Goal: Information Seeking & Learning: Learn about a topic

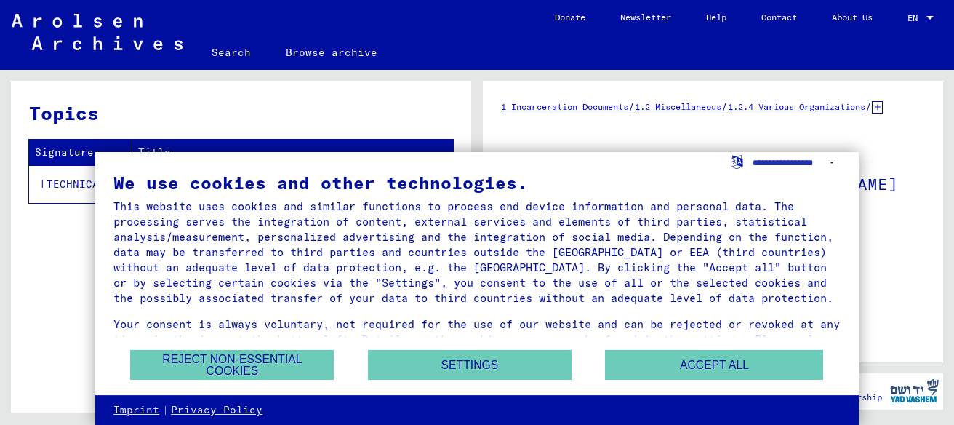
click at [742, 366] on button "Accept all" at bounding box center [714, 365] width 218 height 30
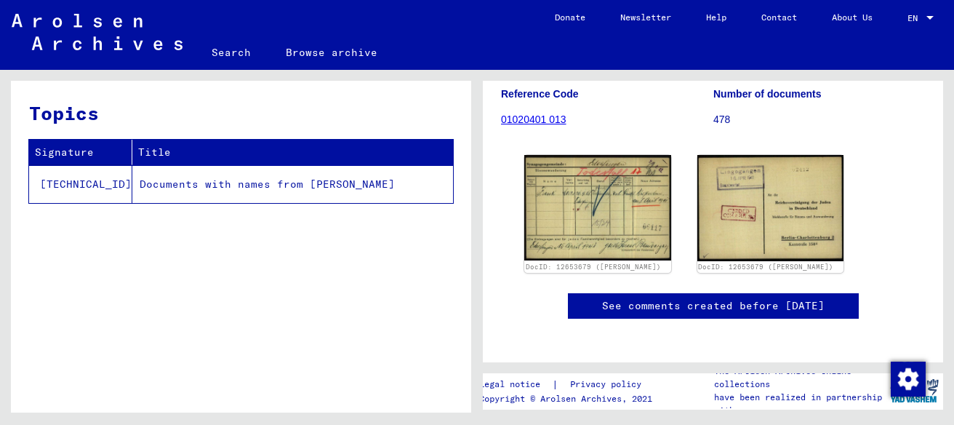
scroll to position [223, 0]
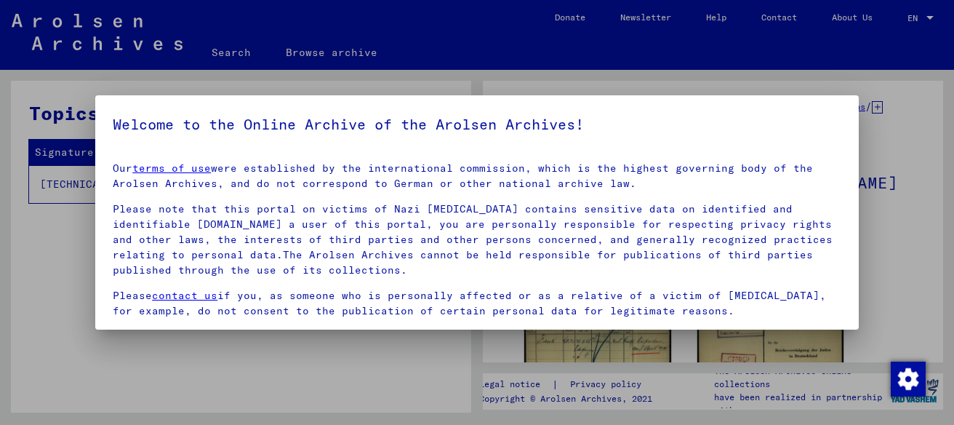
click at [60, 219] on div at bounding box center [477, 212] width 954 height 425
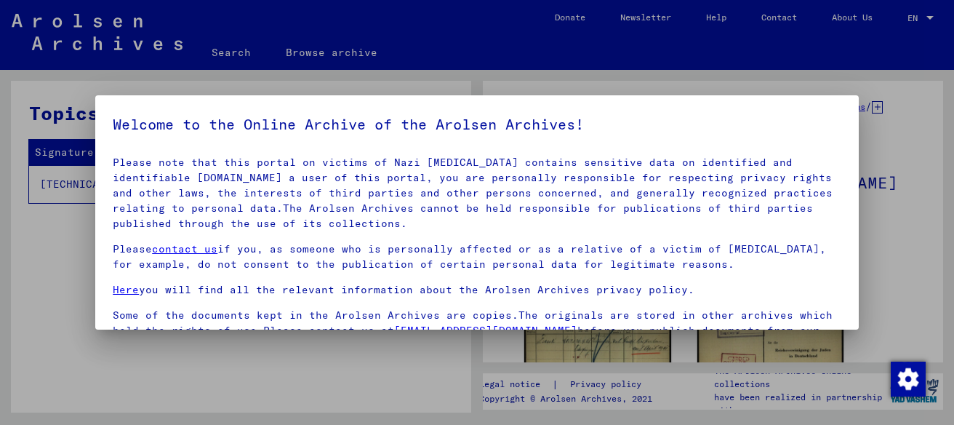
scroll to position [71, 0]
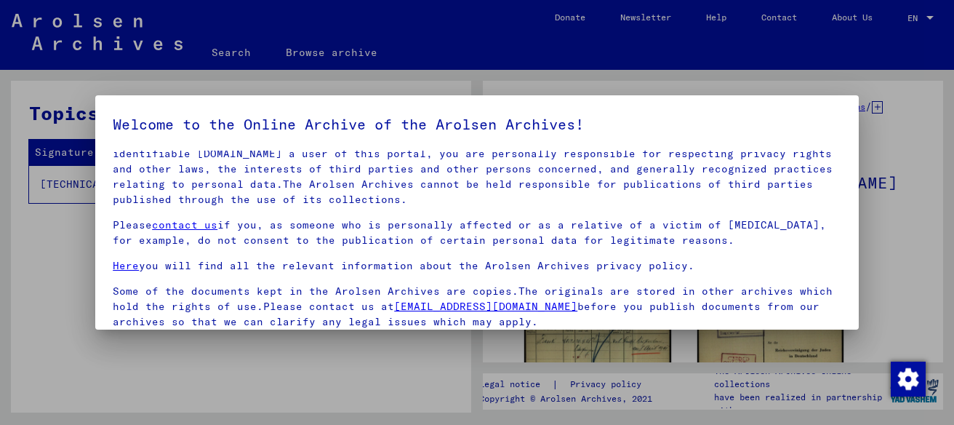
click at [484, 310] on link "[EMAIL_ADDRESS][DOMAIN_NAME]" at bounding box center [485, 306] width 183 height 13
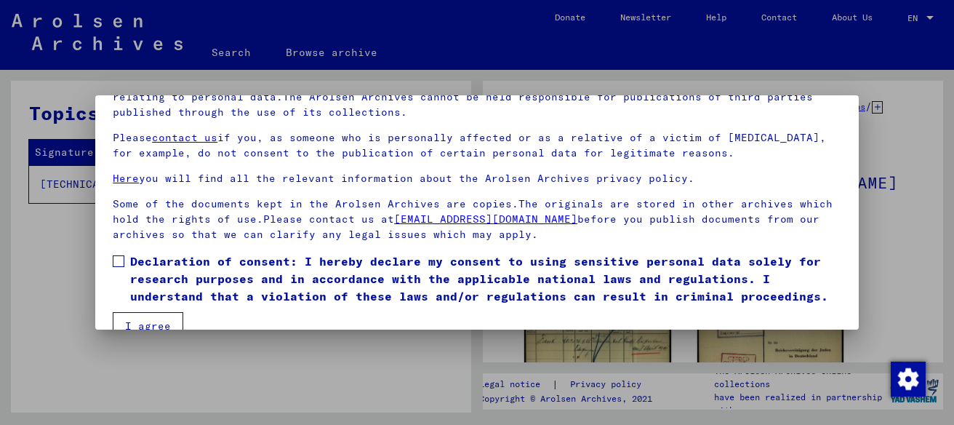
scroll to position [114, 0]
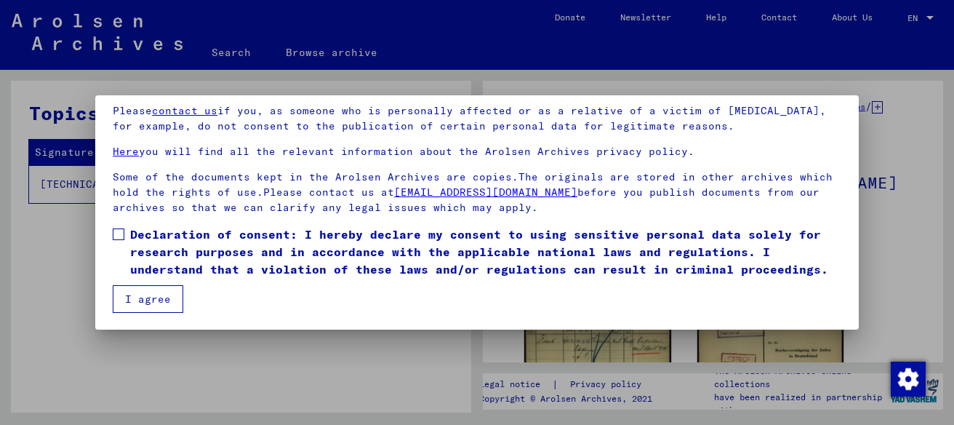
click at [151, 302] on button "I agree" at bounding box center [148, 299] width 71 height 28
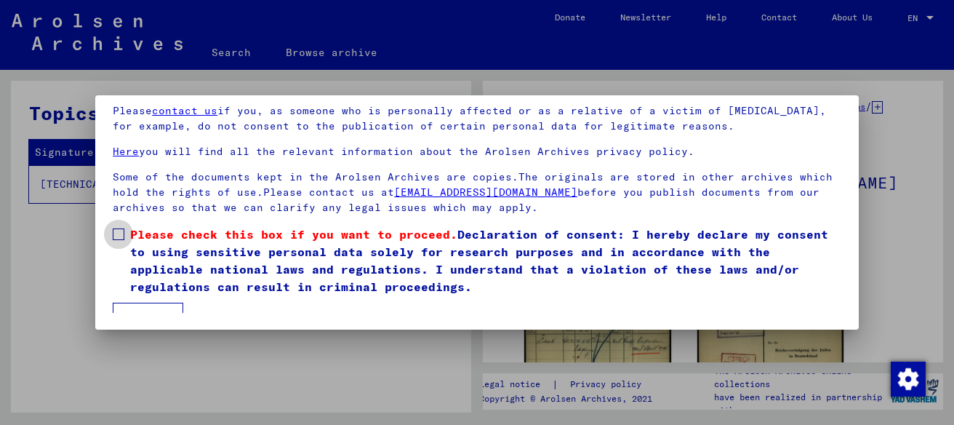
click at [119, 237] on span at bounding box center [119, 234] width 12 height 12
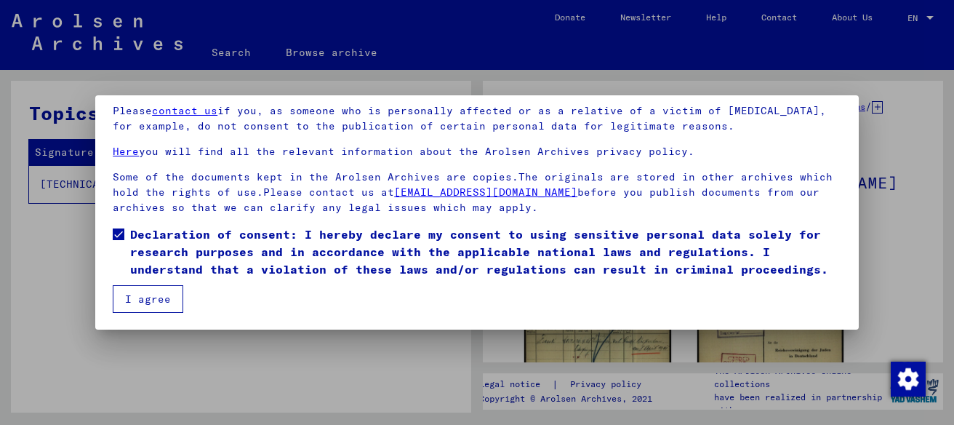
click at [140, 303] on button "I agree" at bounding box center [148, 299] width 71 height 28
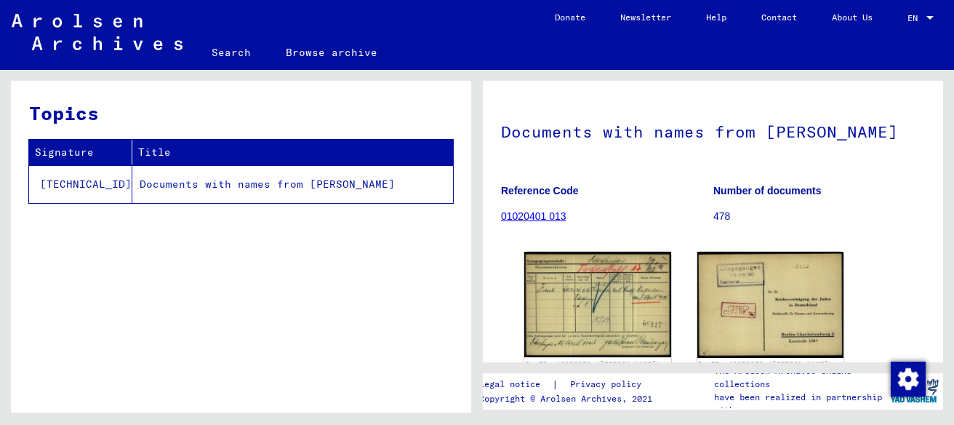
scroll to position [74, 0]
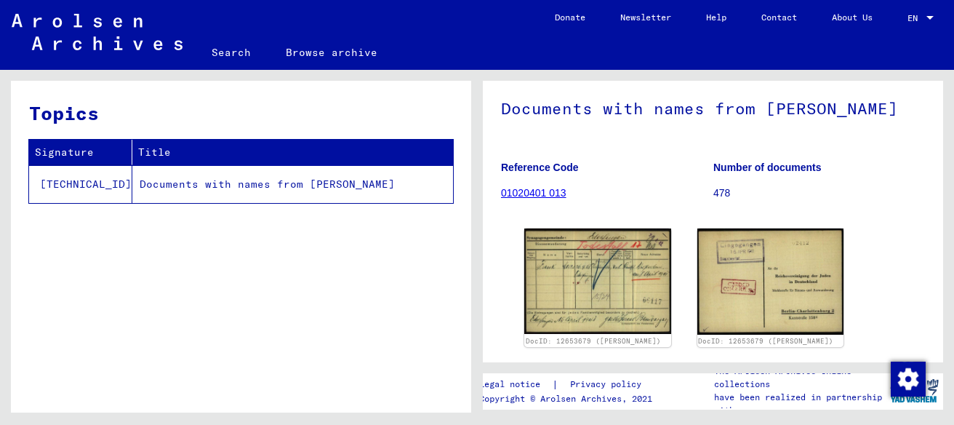
click at [337, 185] on td "Documents with names from [PERSON_NAME]" at bounding box center [292, 184] width 321 height 38
click at [545, 198] on link "01020401 013" at bounding box center [533, 193] width 65 height 12
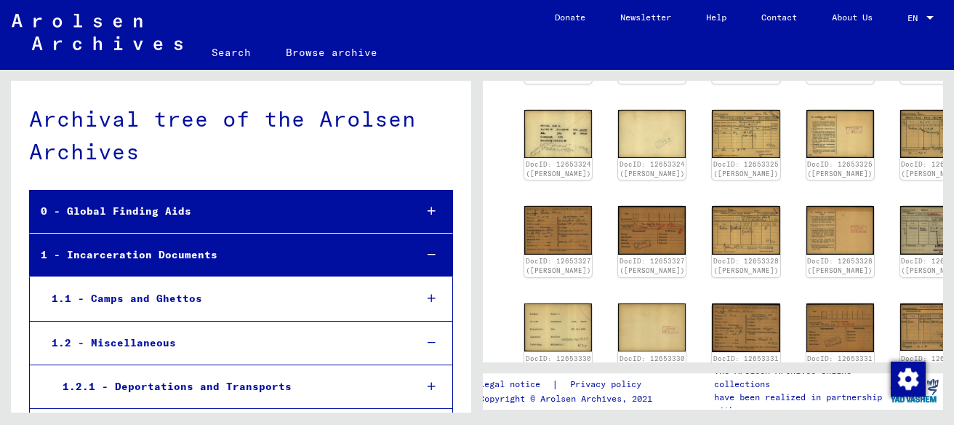
scroll to position [596, 0]
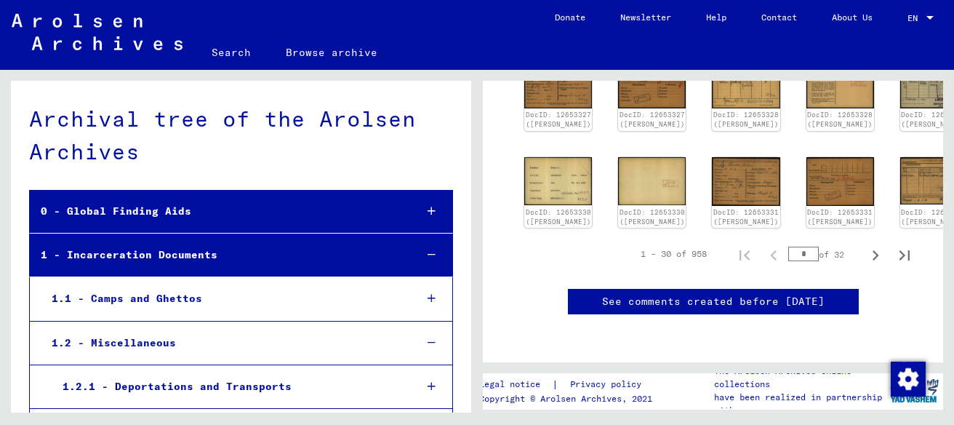
click at [164, 302] on div "1.1 - Camps and Ghettos" at bounding box center [222, 298] width 363 height 28
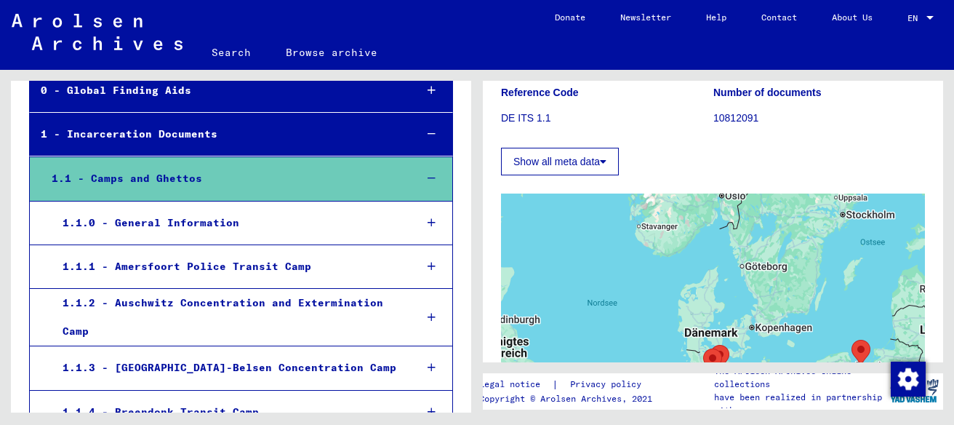
scroll to position [149, 0]
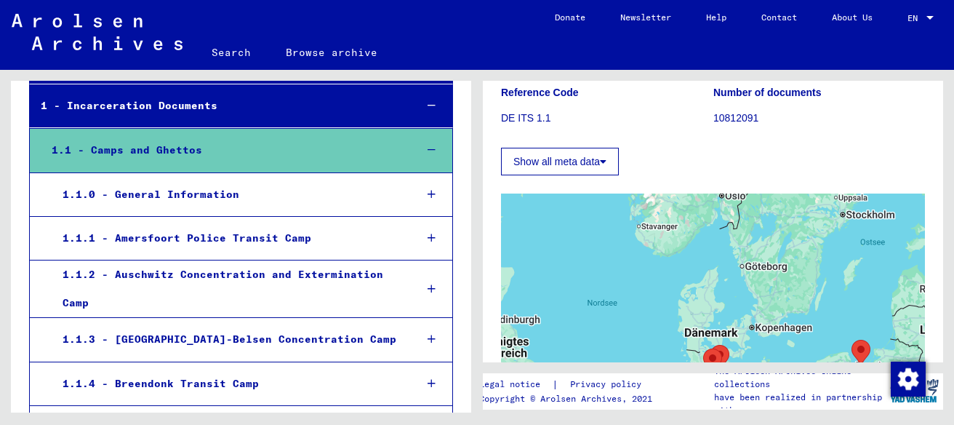
click at [236, 281] on div "1.1.2 - Auschwitz Concentration and Extermination Camp" at bounding box center [228, 288] width 352 height 57
